Goal: Information Seeking & Learning: Learn about a topic

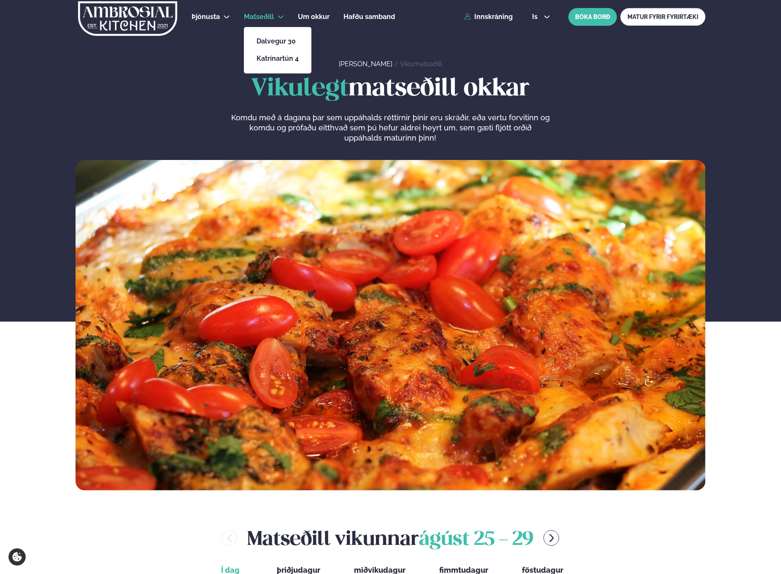
click at [275, 17] on li "Matseðill Dalvegur 30 Katrínartún 4" at bounding box center [264, 17] width 40 height 20
click at [272, 42] on link "Dalvegur 30" at bounding box center [277, 41] width 42 height 7
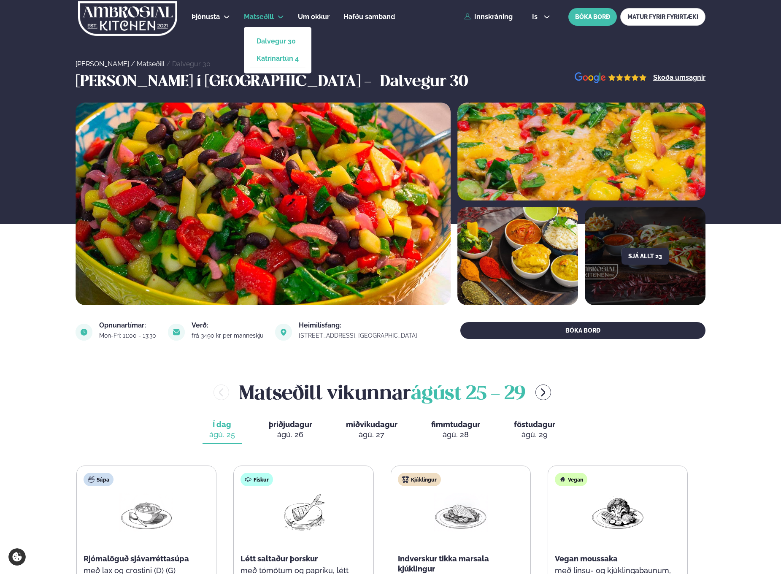
click at [276, 55] on link "Katrínartún 4" at bounding box center [277, 58] width 42 height 7
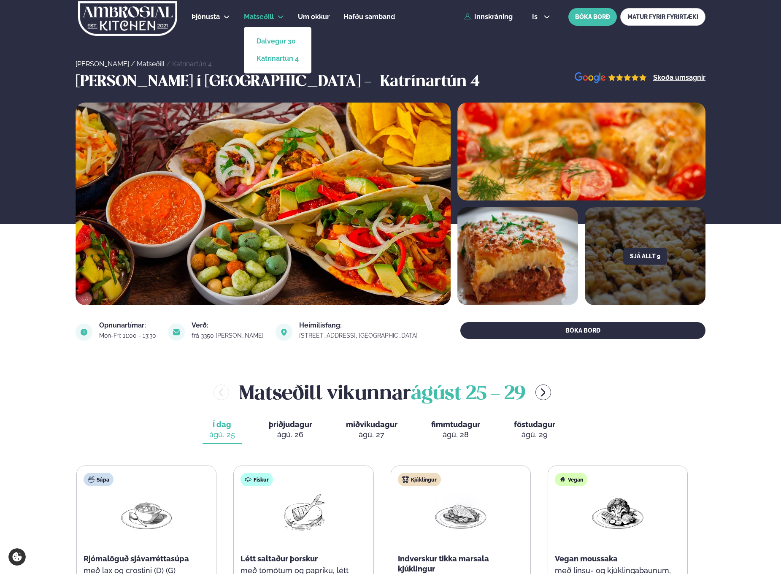
click at [270, 38] on link "Dalvegur 30" at bounding box center [277, 41] width 42 height 7
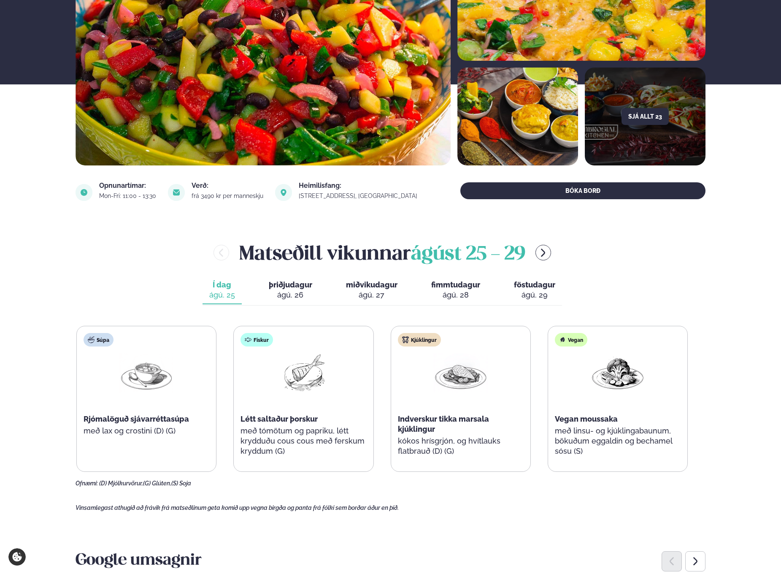
scroll to position [157, 0]
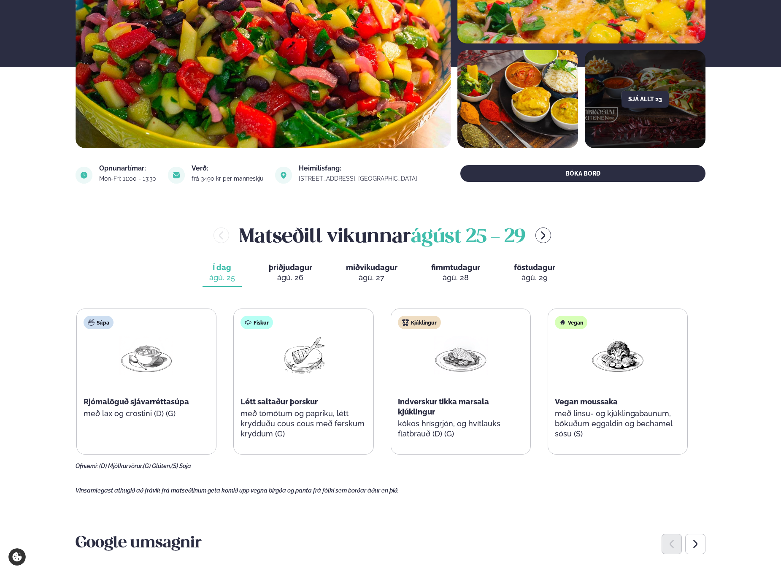
click at [308, 276] on div "ágú. 26" at bounding box center [290, 277] width 43 height 10
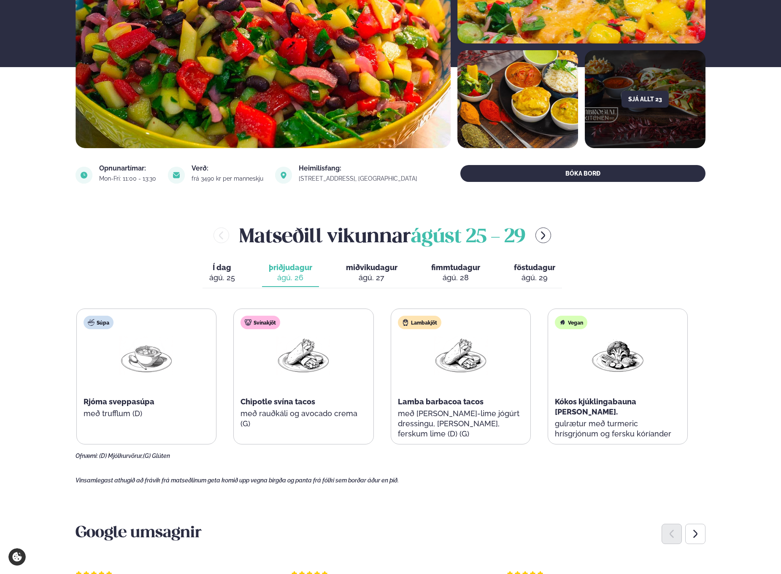
click at [366, 270] on span "miðvikudagur" at bounding box center [371, 267] width 51 height 9
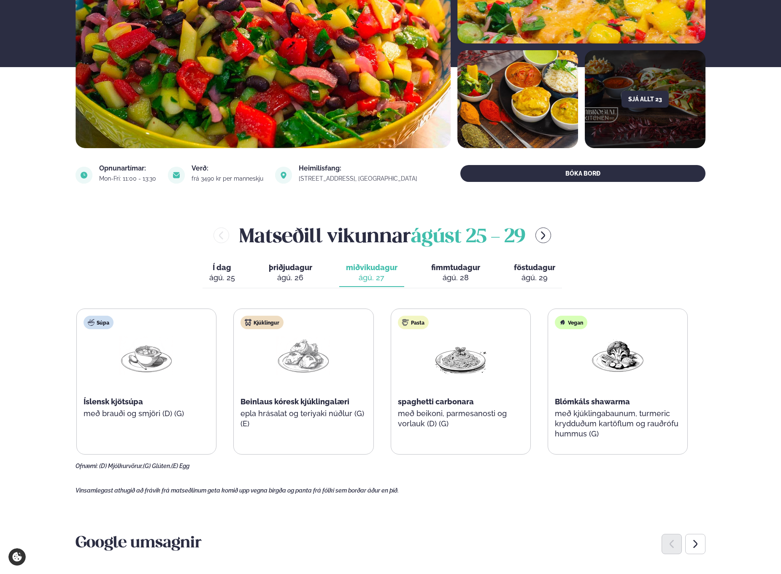
click at [227, 275] on div "ágú. 25" at bounding box center [222, 277] width 26 height 10
